Goal: Use online tool/utility: Utilize a website feature to perform a specific function

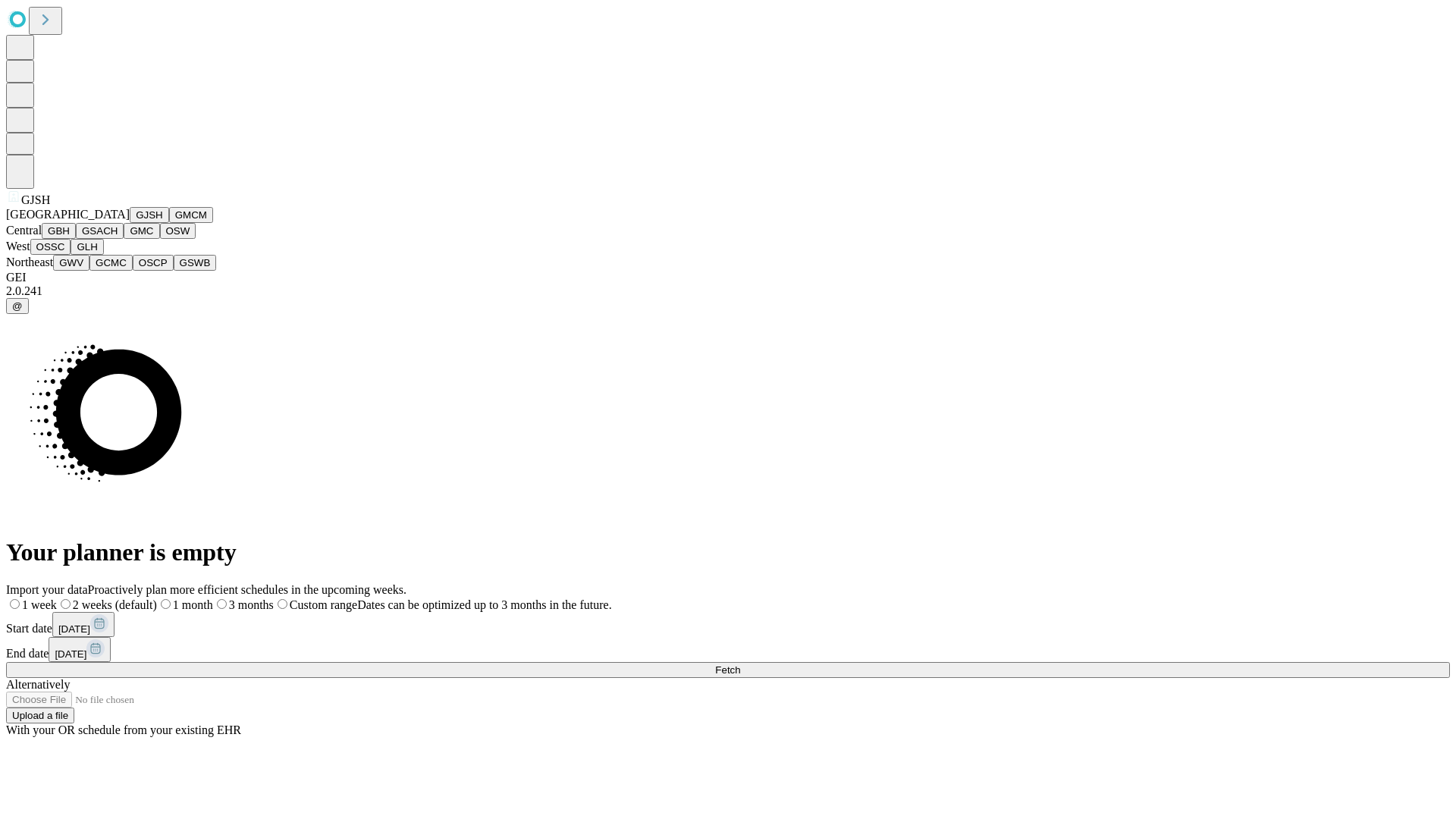
click at [130, 222] on button "GJSH" at bounding box center [149, 215] width 39 height 16
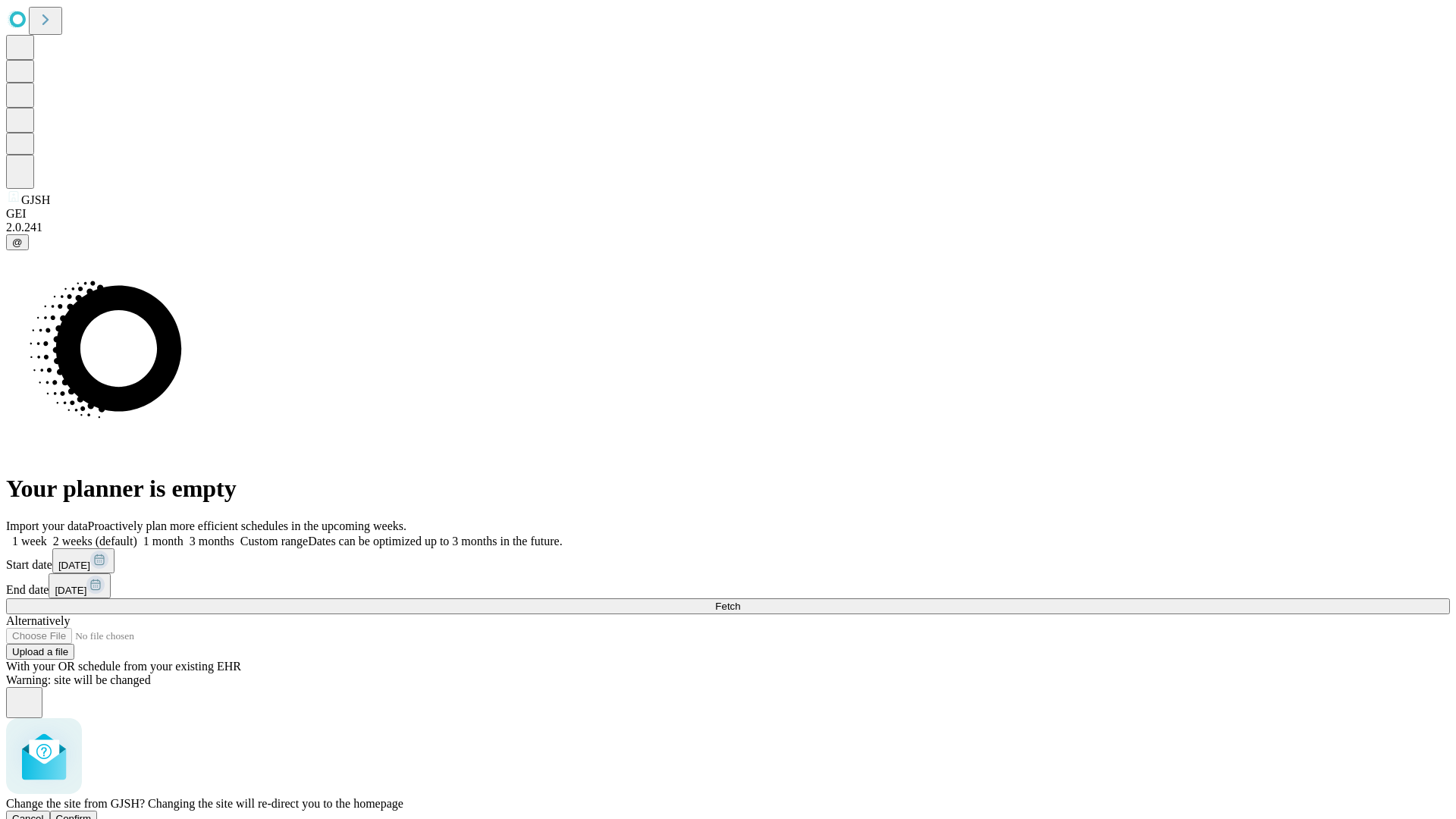
click at [92, 812] on span "Confirm" at bounding box center [74, 817] width 36 height 11
click at [183, 534] on label "1 month" at bounding box center [160, 540] width 46 height 13
click at [740, 600] on span "Fetch" at bounding box center [727, 605] width 25 height 11
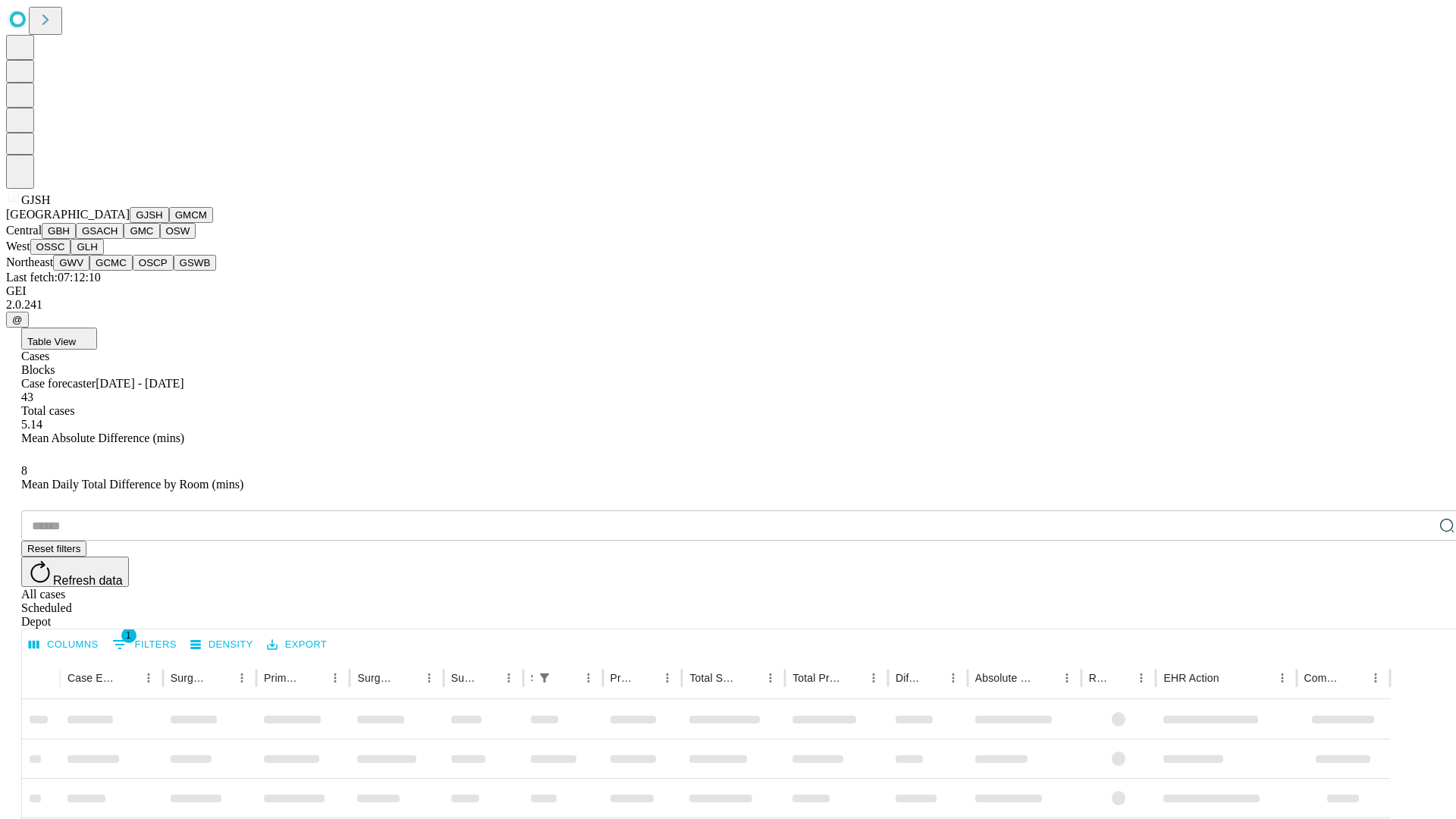
click at [169, 222] on button "GMCM" at bounding box center [191, 215] width 44 height 16
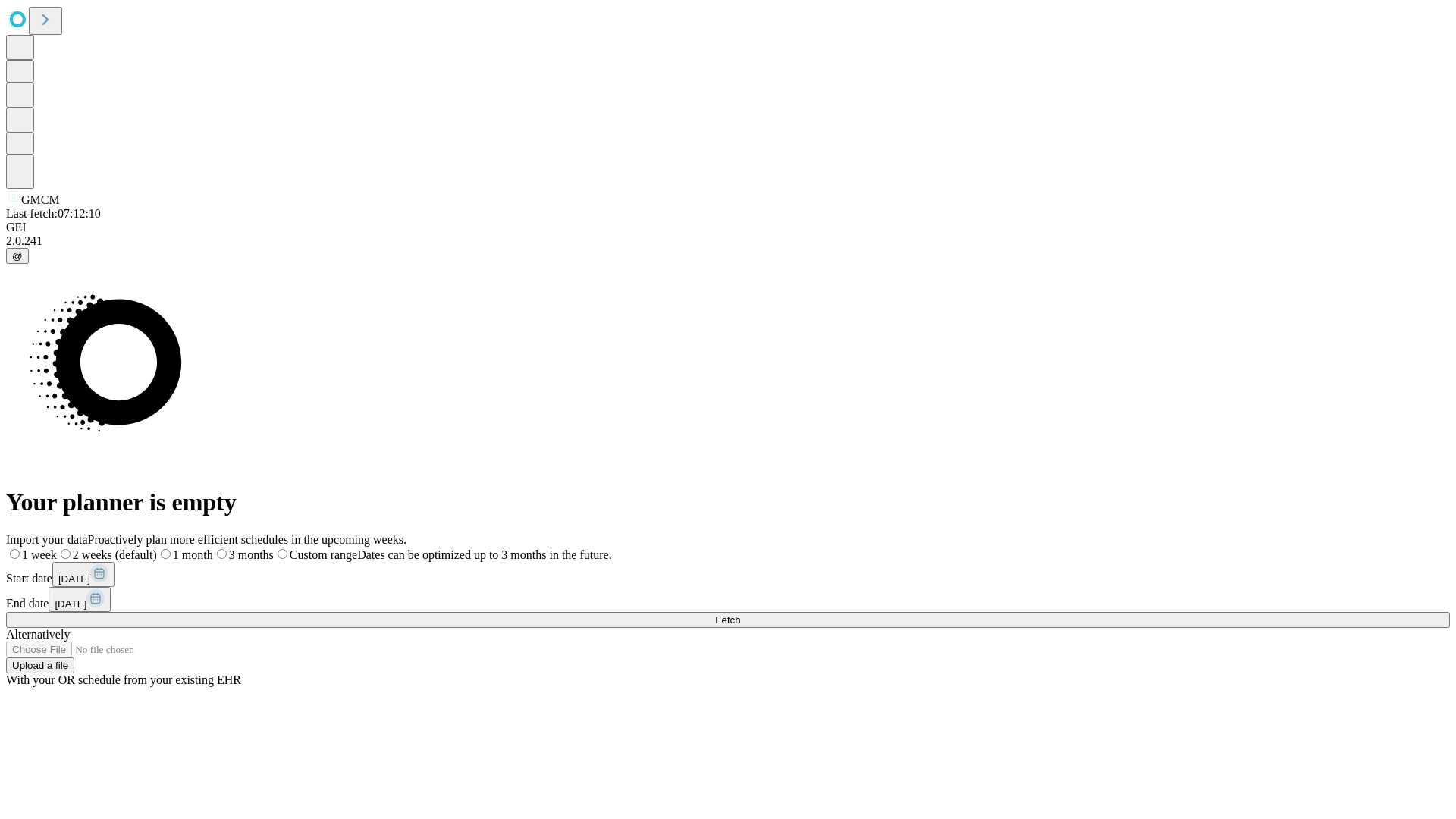
click at [213, 548] on label "1 month" at bounding box center [185, 554] width 56 height 13
click at [740, 614] on span "Fetch" at bounding box center [727, 619] width 25 height 11
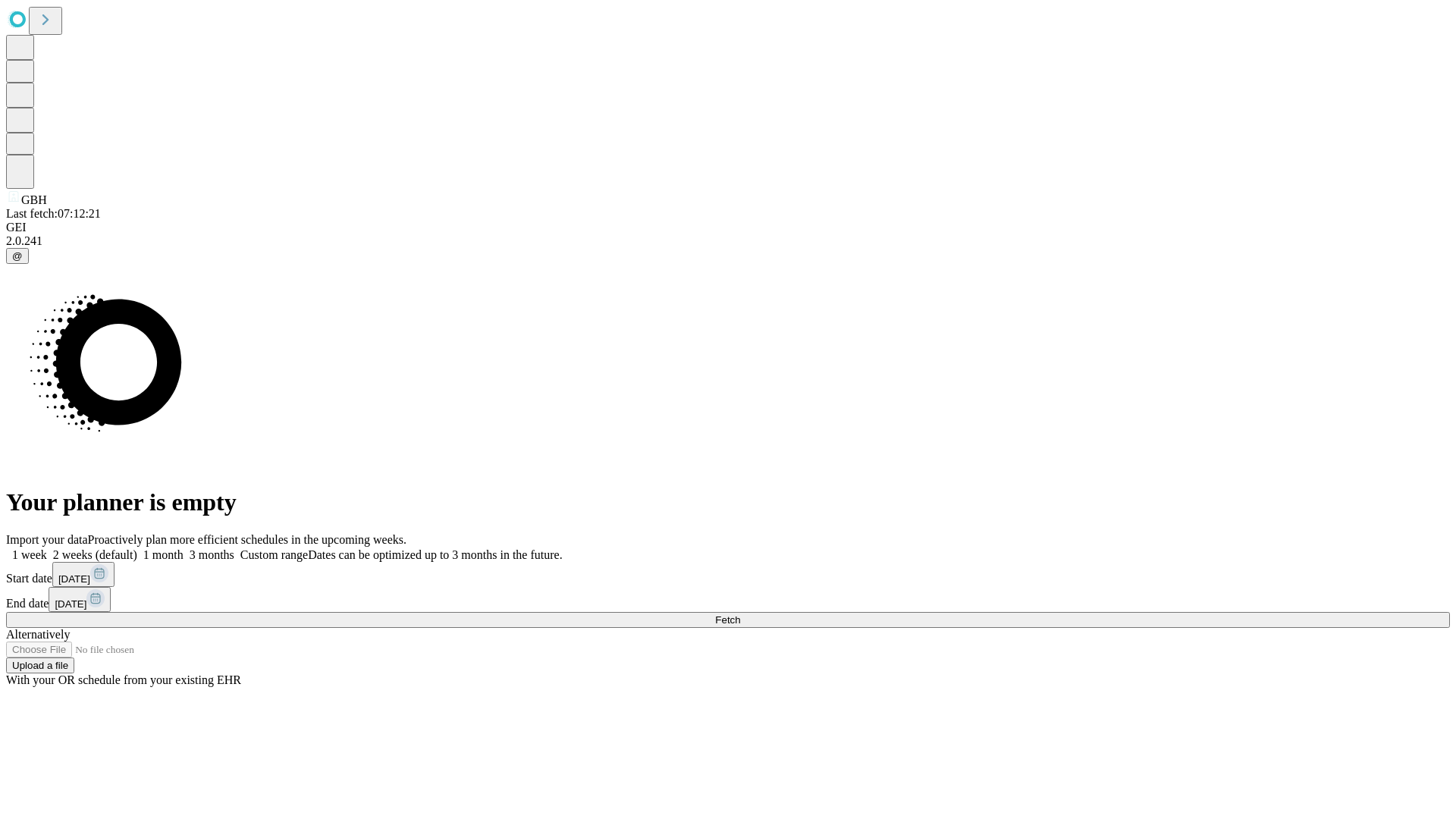
click at [740, 614] on span "Fetch" at bounding box center [727, 619] width 25 height 11
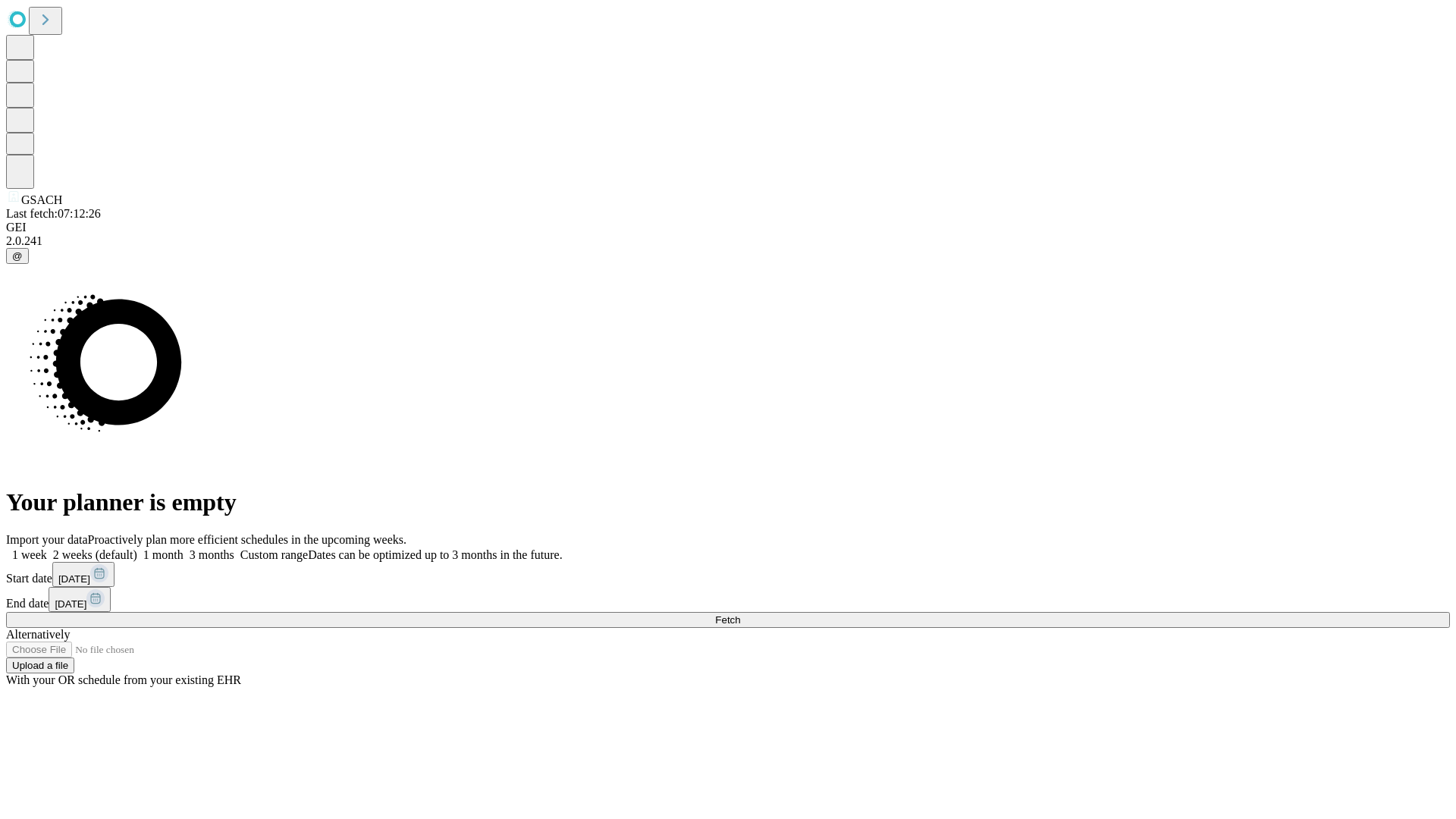
click at [740, 614] on span "Fetch" at bounding box center [727, 619] width 25 height 11
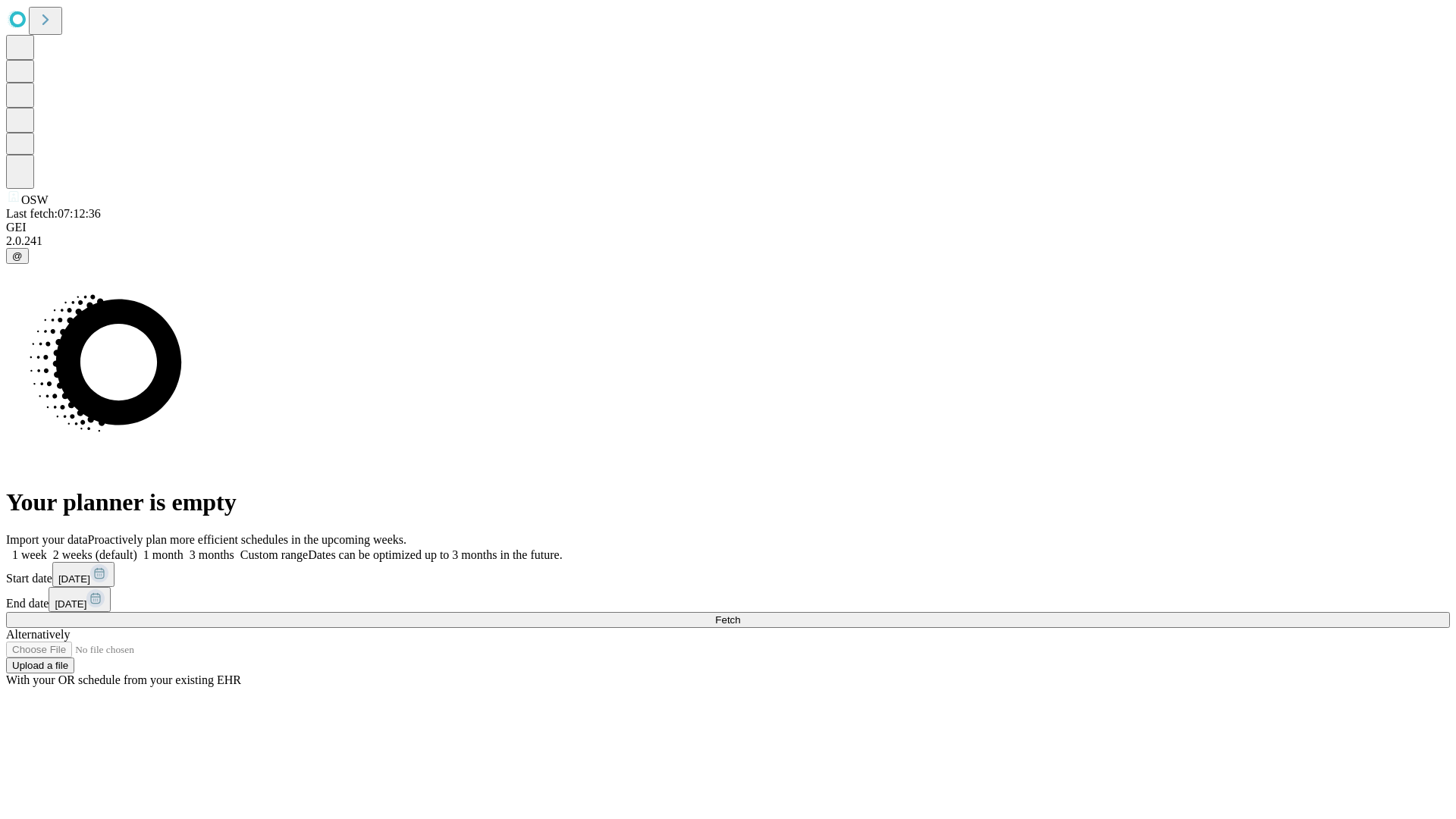
click at [183, 548] on label "1 month" at bounding box center [160, 554] width 46 height 13
click at [740, 614] on span "Fetch" at bounding box center [727, 619] width 25 height 11
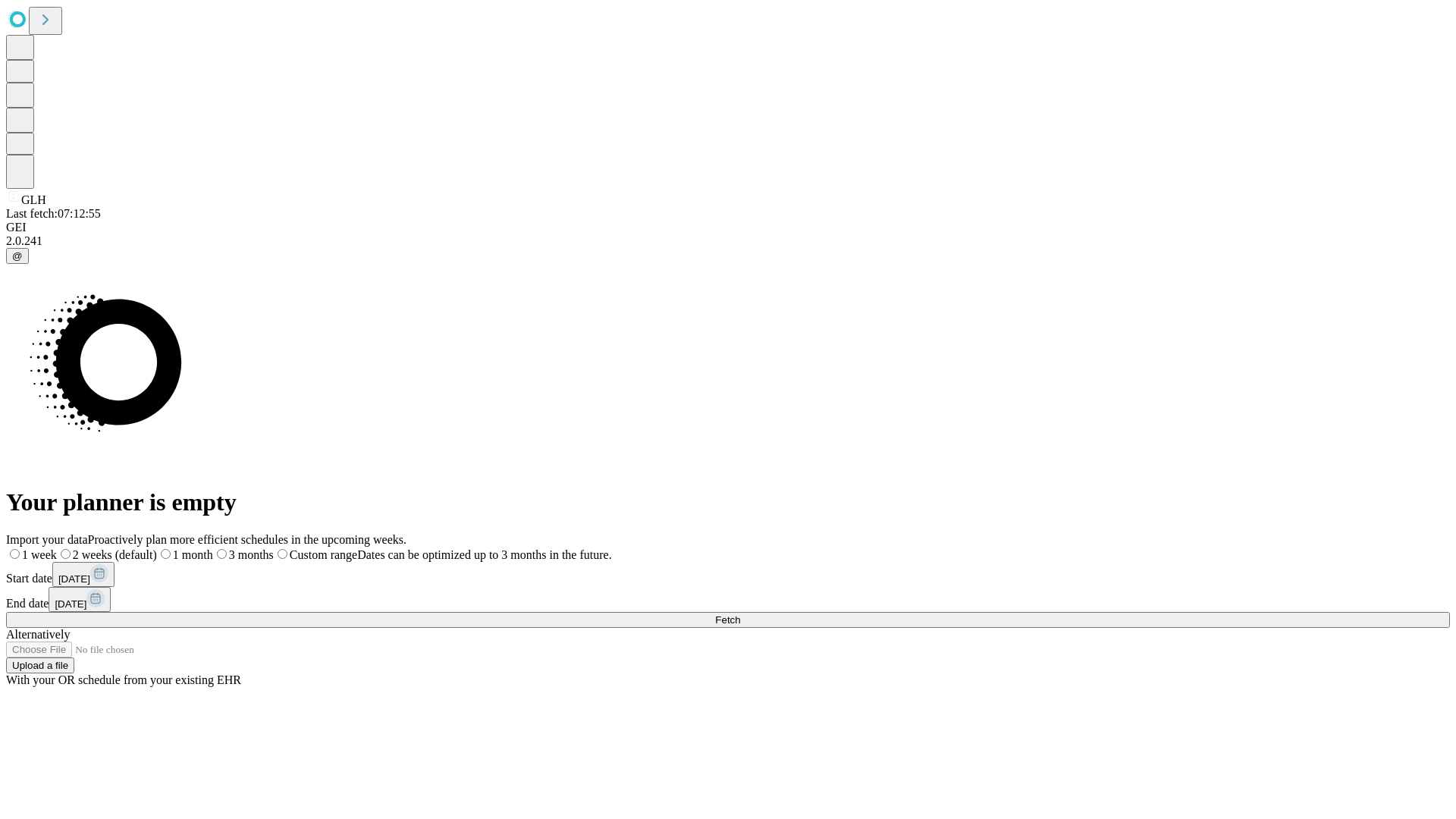
click at [740, 614] on span "Fetch" at bounding box center [727, 619] width 25 height 11
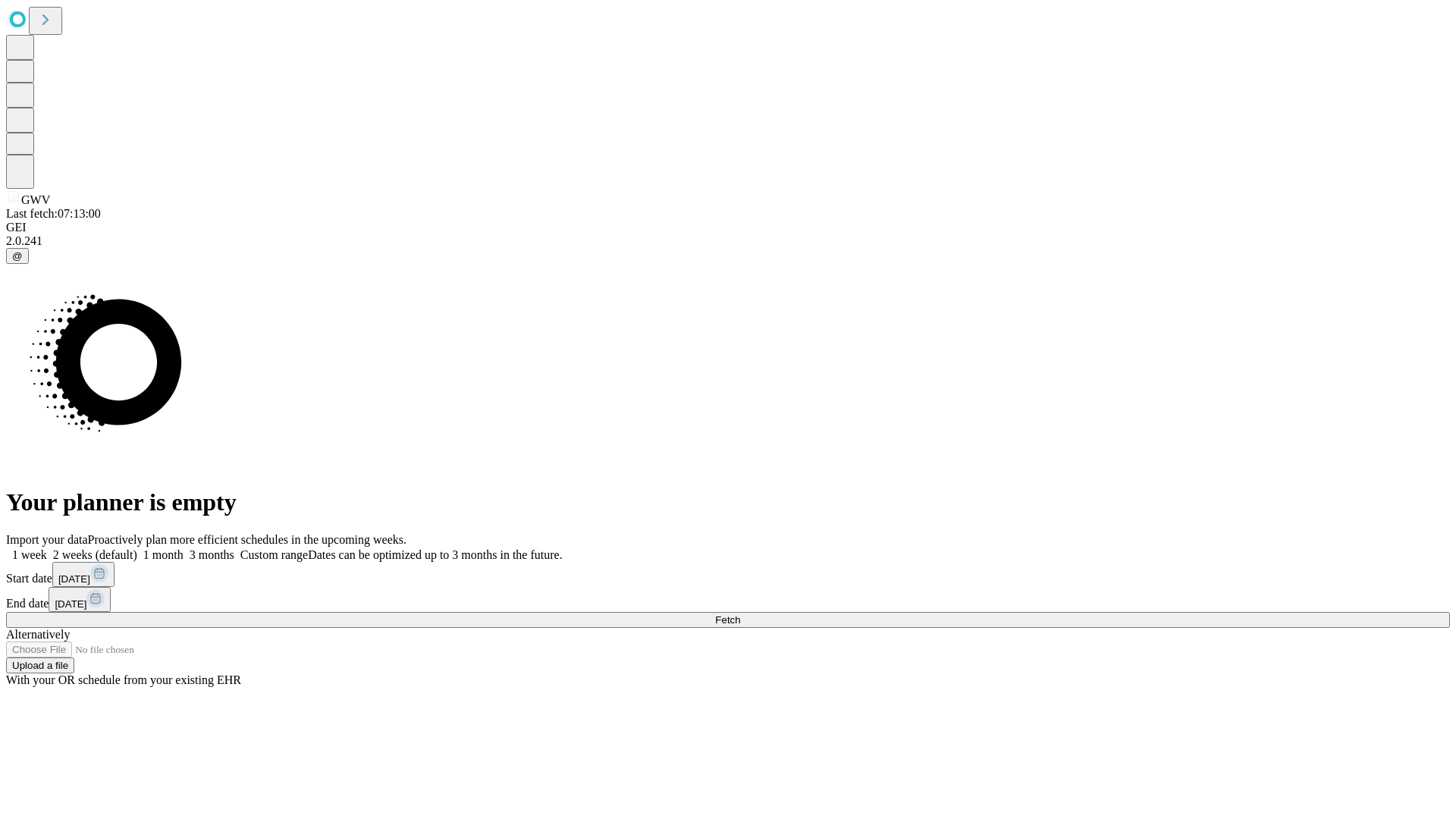
click at [740, 614] on span "Fetch" at bounding box center [727, 619] width 25 height 11
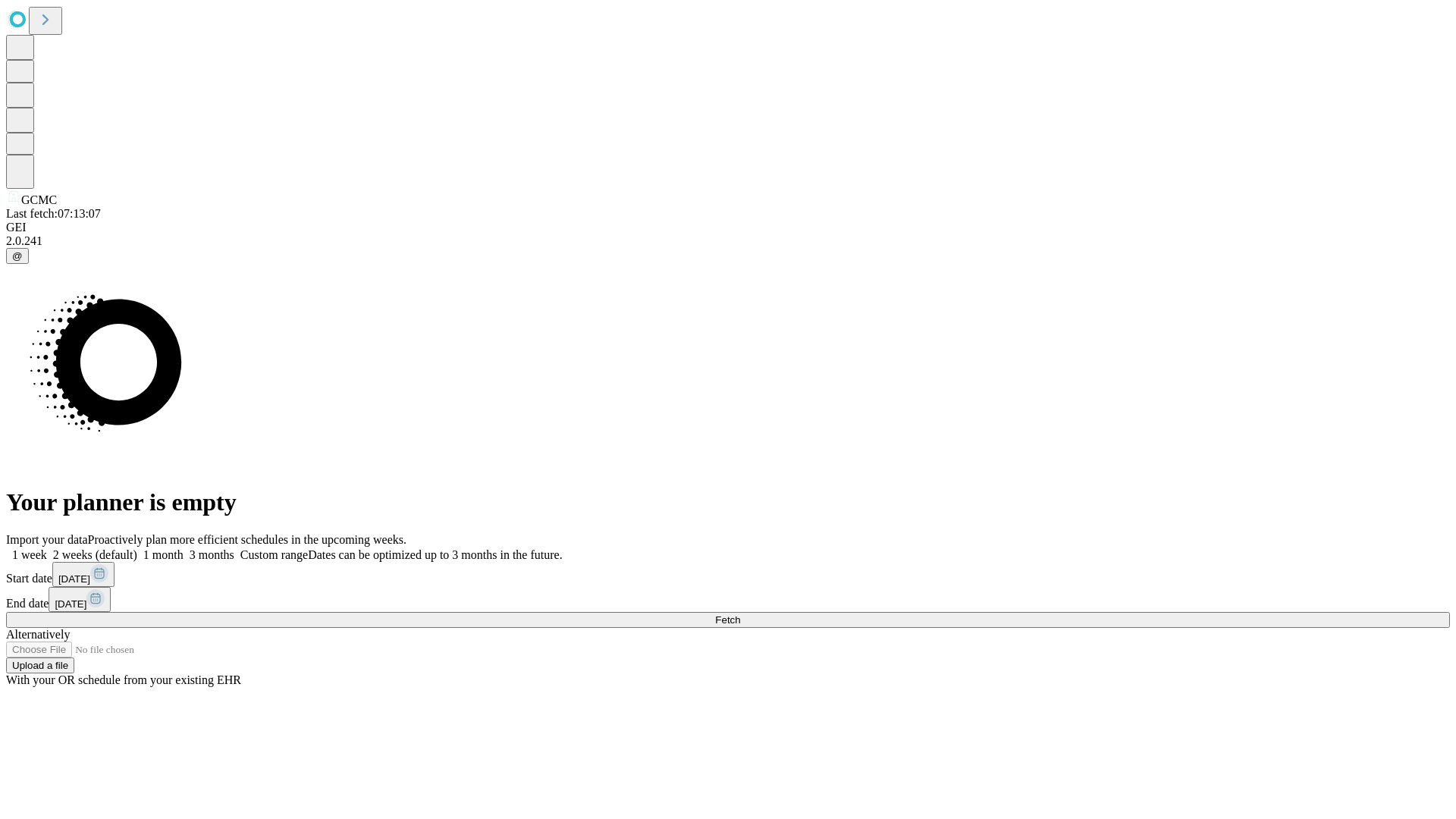
click at [183, 548] on label "1 month" at bounding box center [160, 554] width 46 height 13
click at [740, 614] on span "Fetch" at bounding box center [727, 619] width 25 height 11
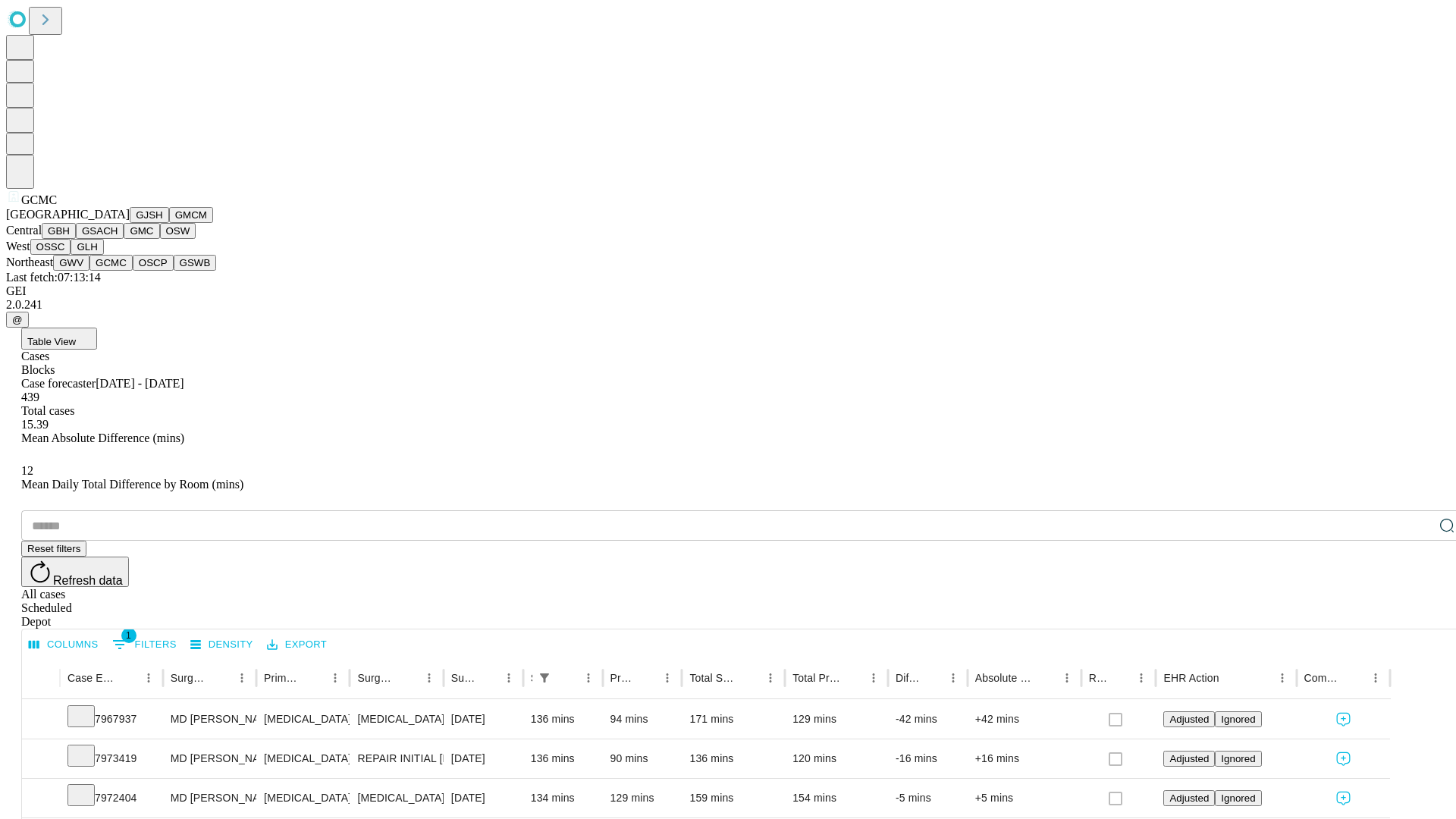
click at [133, 271] on button "OSCP" at bounding box center [153, 262] width 41 height 16
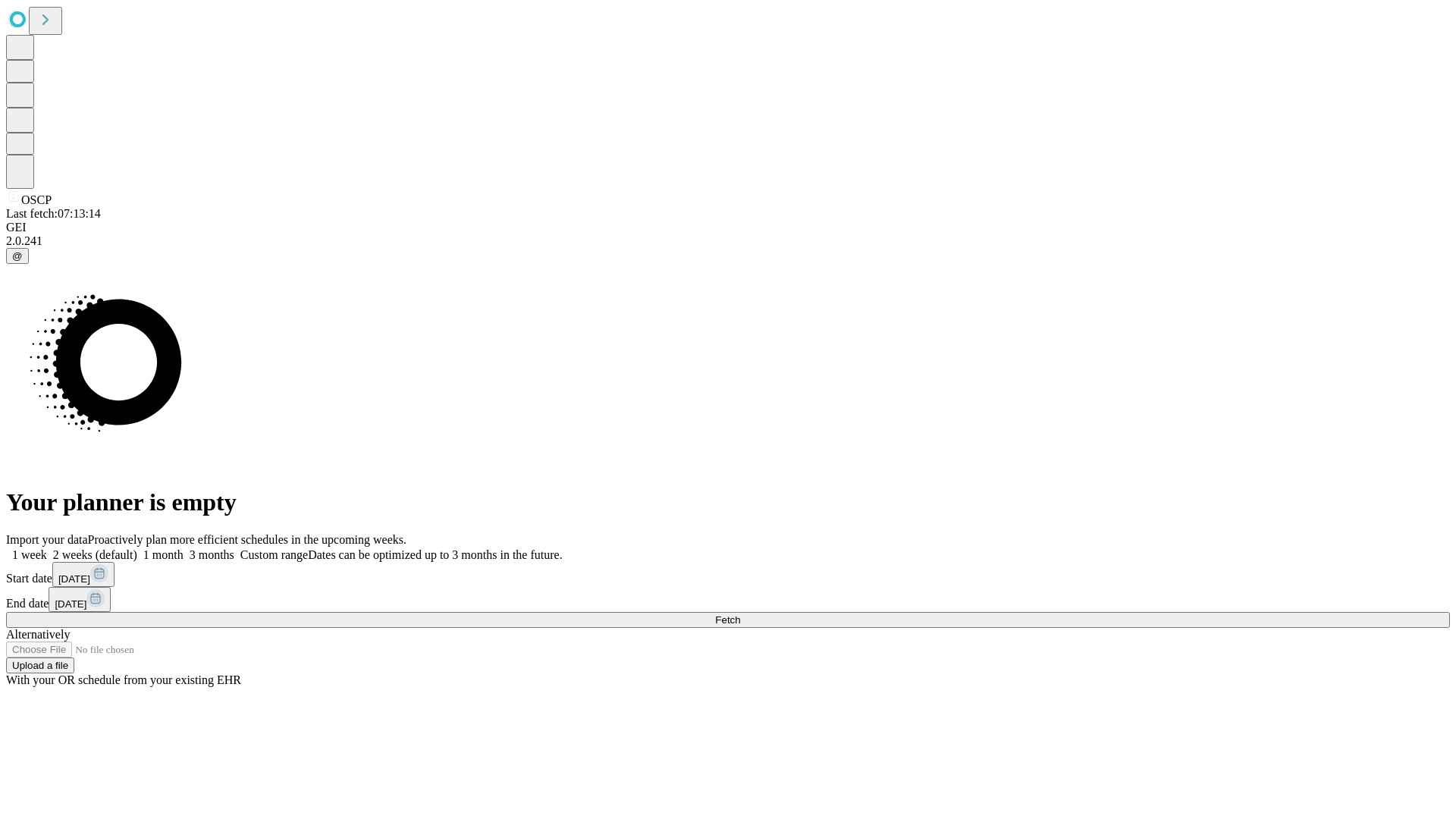
click at [183, 548] on label "1 month" at bounding box center [160, 554] width 46 height 13
click at [740, 614] on span "Fetch" at bounding box center [727, 619] width 25 height 11
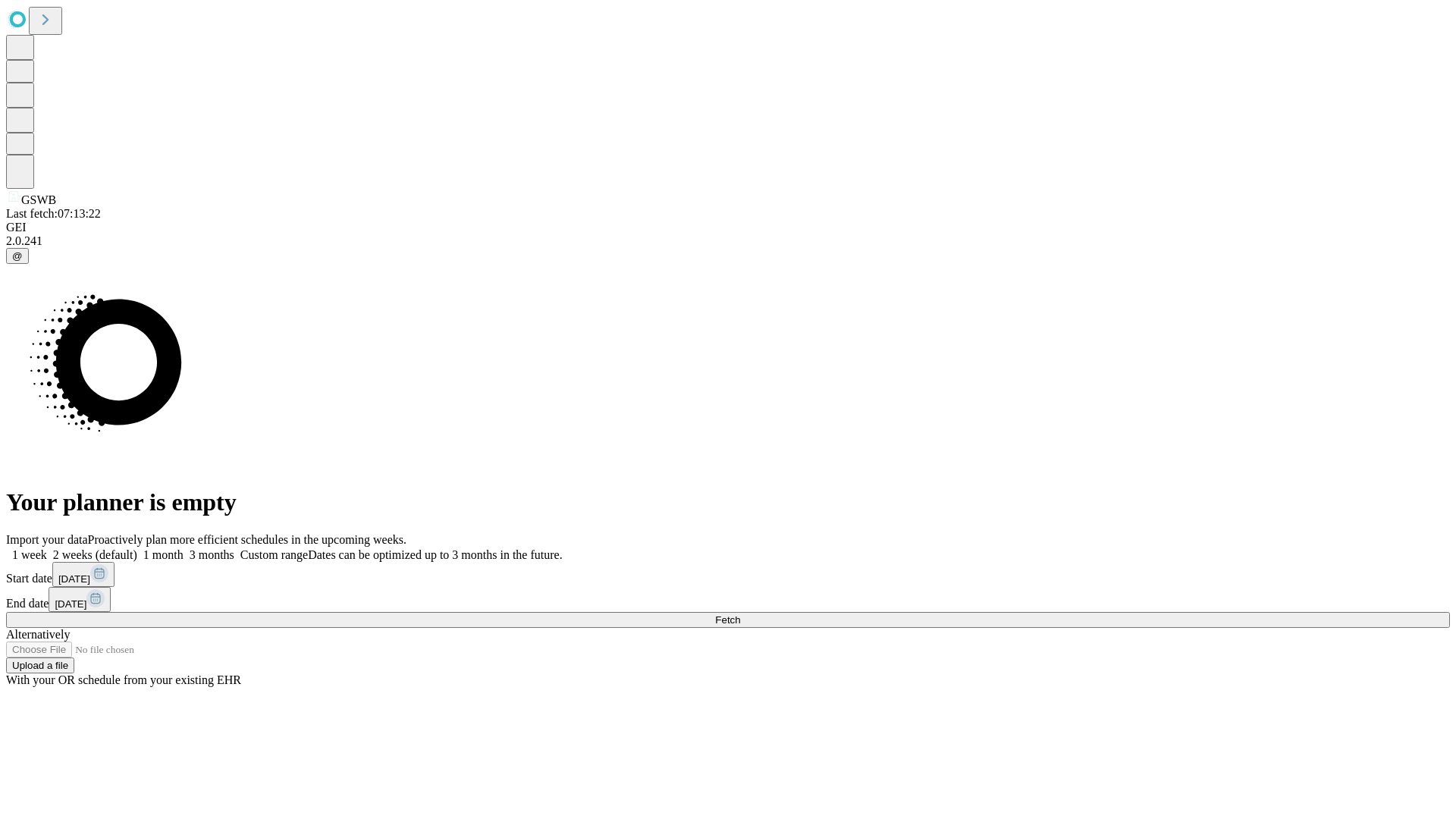
click at [183, 548] on label "1 month" at bounding box center [160, 554] width 46 height 13
click at [740, 614] on span "Fetch" at bounding box center [727, 619] width 25 height 11
